Goal: Find specific page/section: Find specific page/section

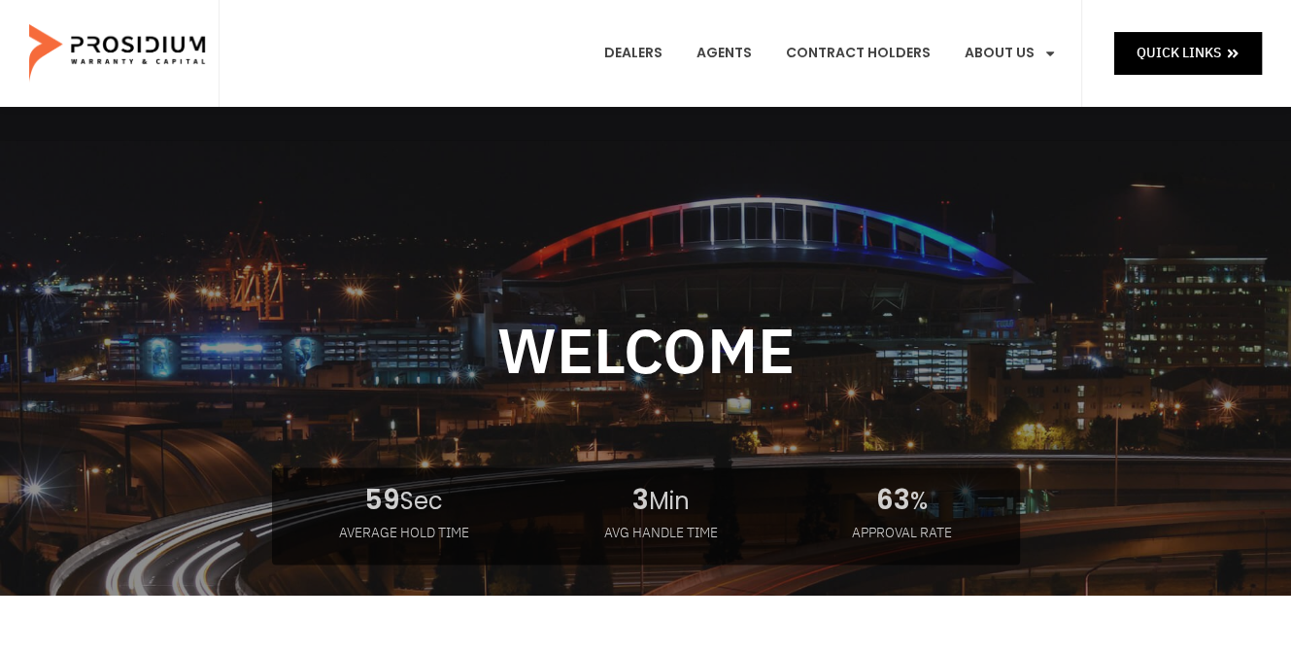
click at [648, 56] on e-page-transition at bounding box center [645, 326] width 1291 height 652
click at [642, 54] on link "Dealers" at bounding box center [632, 53] width 87 height 72
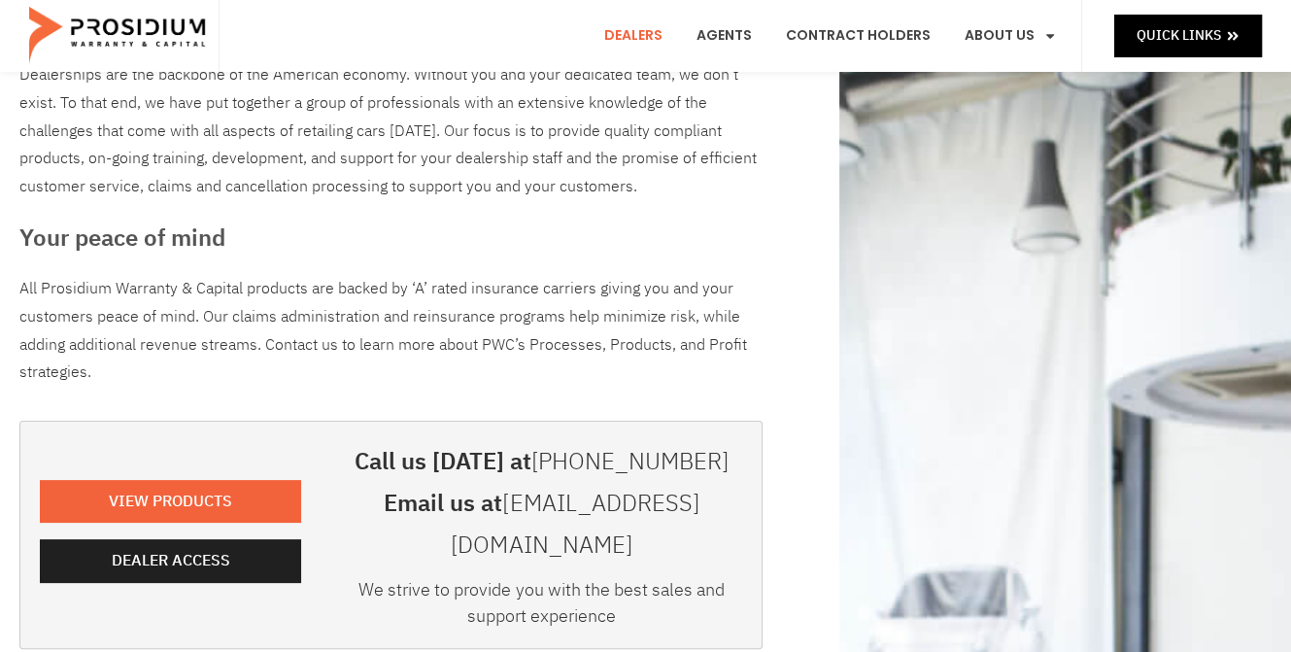
scroll to position [291, 0]
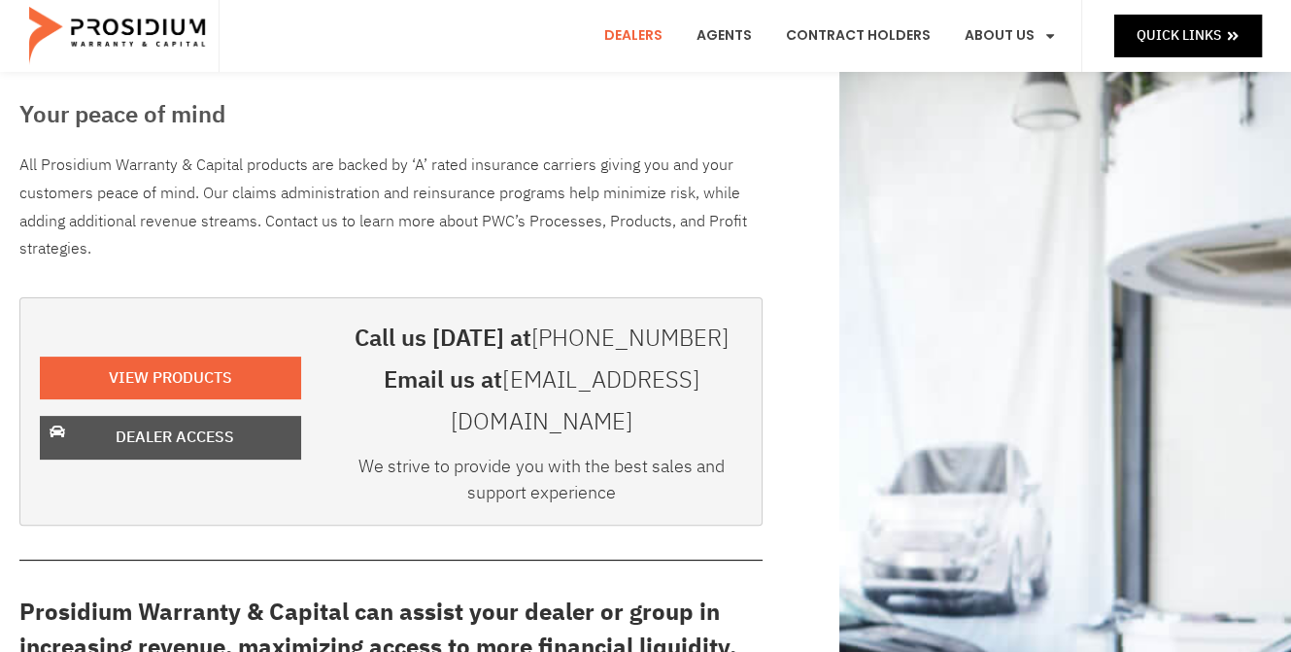
click at [203, 424] on span "Dealer Access" at bounding box center [175, 438] width 119 height 28
